Goal: Transaction & Acquisition: Purchase product/service

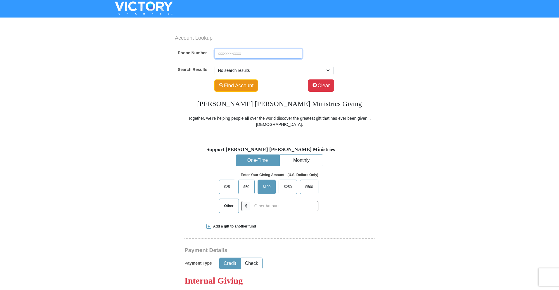
click at [238, 54] on input "Phone Number" at bounding box center [258, 54] width 88 height 10
type input "9407811741"
click at [306, 44] on div "Account Lookup" at bounding box center [279, 40] width 218 height 13
click at [241, 89] on button "Find Account" at bounding box center [236, 85] width 44 height 12
click at [232, 86] on button "Find Account" at bounding box center [236, 85] width 44 height 12
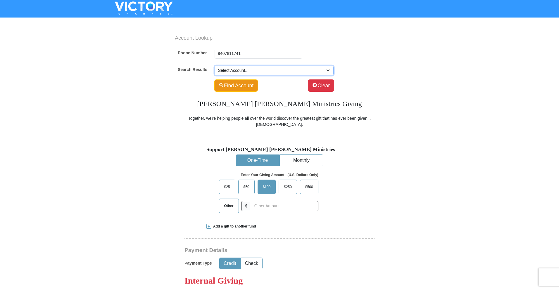
select select "500292303"
click at [214, 66] on select "Select Account... [PERSON_NAME] (SP) -- 8964 Silent Brook Ln [PERSON_NAME] (SP)…" at bounding box center [273, 71] width 119 height 10
type input "[PERSON_NAME]"
type input "Cash"
type input "[PERSON_NAME][DOMAIN_NAME][EMAIL_ADDRESS][PERSON_NAME][DOMAIN_NAME]"
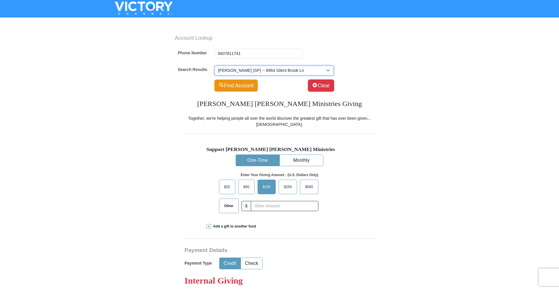
select select "US"
type input "8964 Silent Brook Ln"
type input "[GEOGRAPHIC_DATA]"
select select "[GEOGRAPHIC_DATA]"
type input "76244-4945"
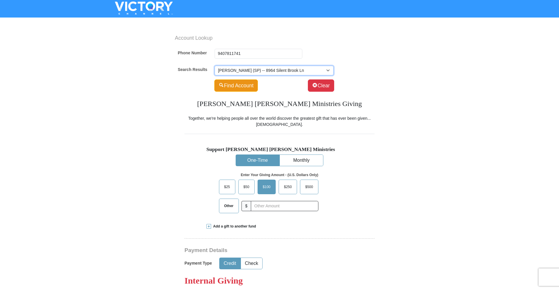
type input "[PHONE_NUMBER]"
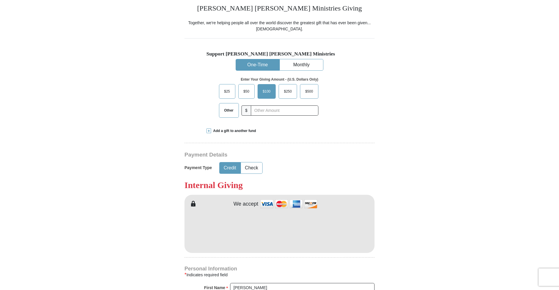
scroll to position [140, 0]
